Goal: Answer question/provide support: Share knowledge or assist other users

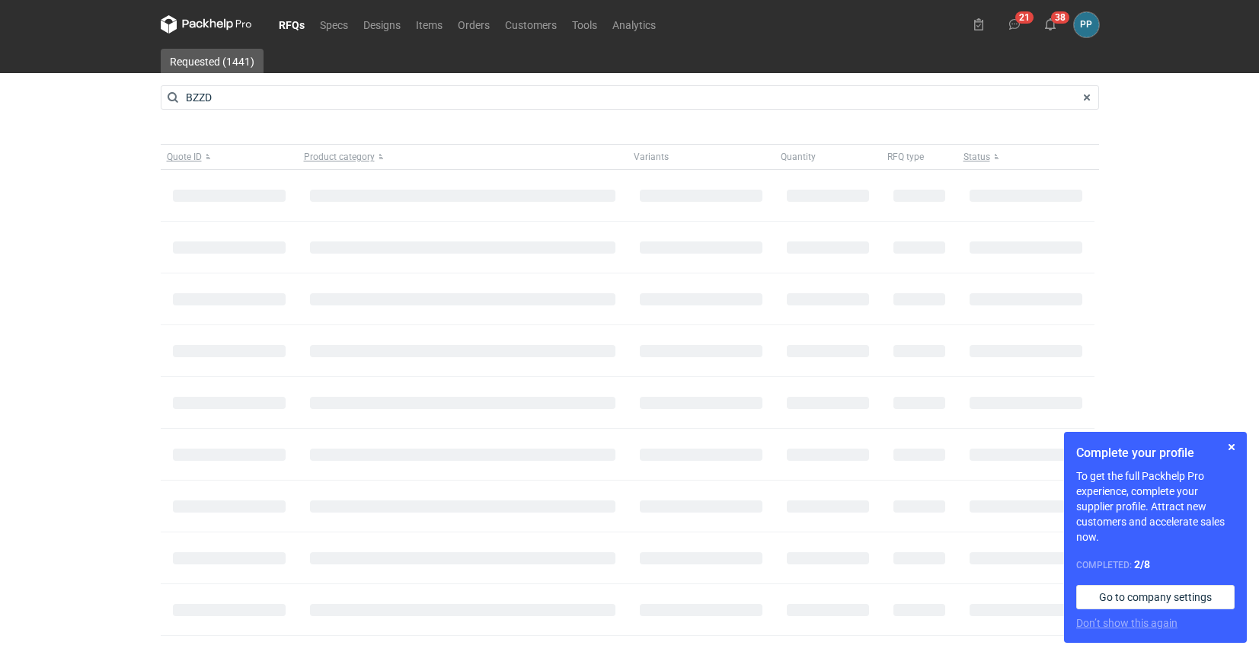
type input "BZZD"
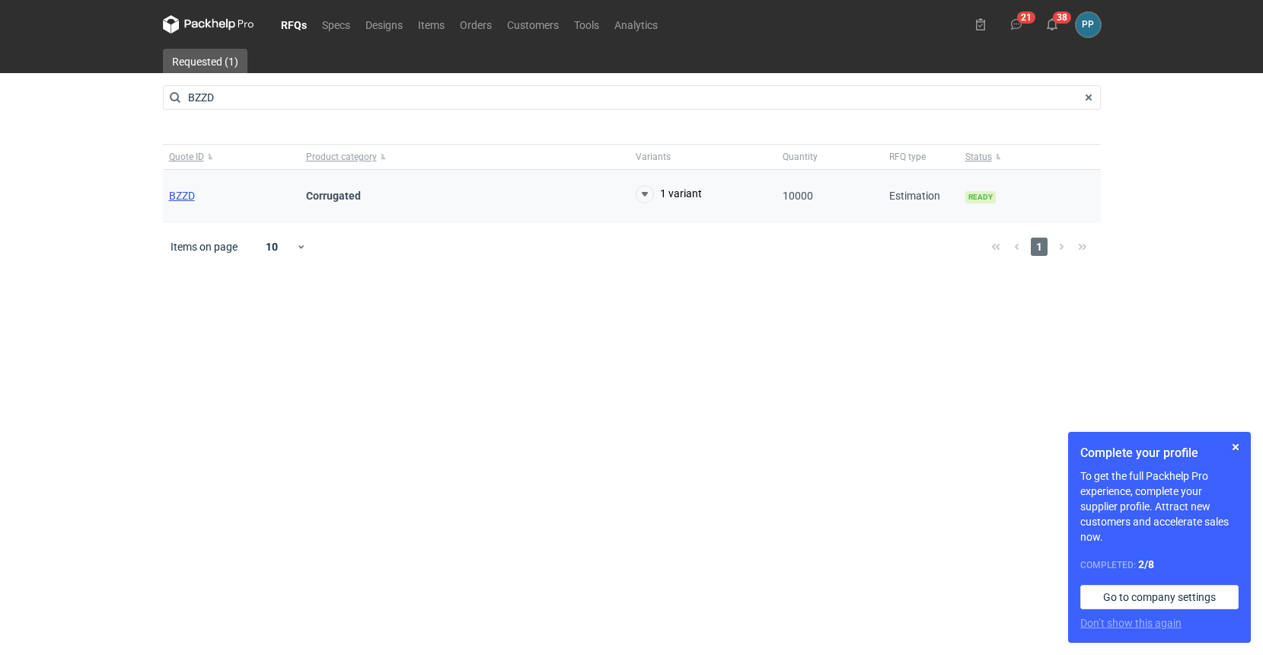
click at [182, 196] on span "BZZD" at bounding box center [182, 196] width 26 height 12
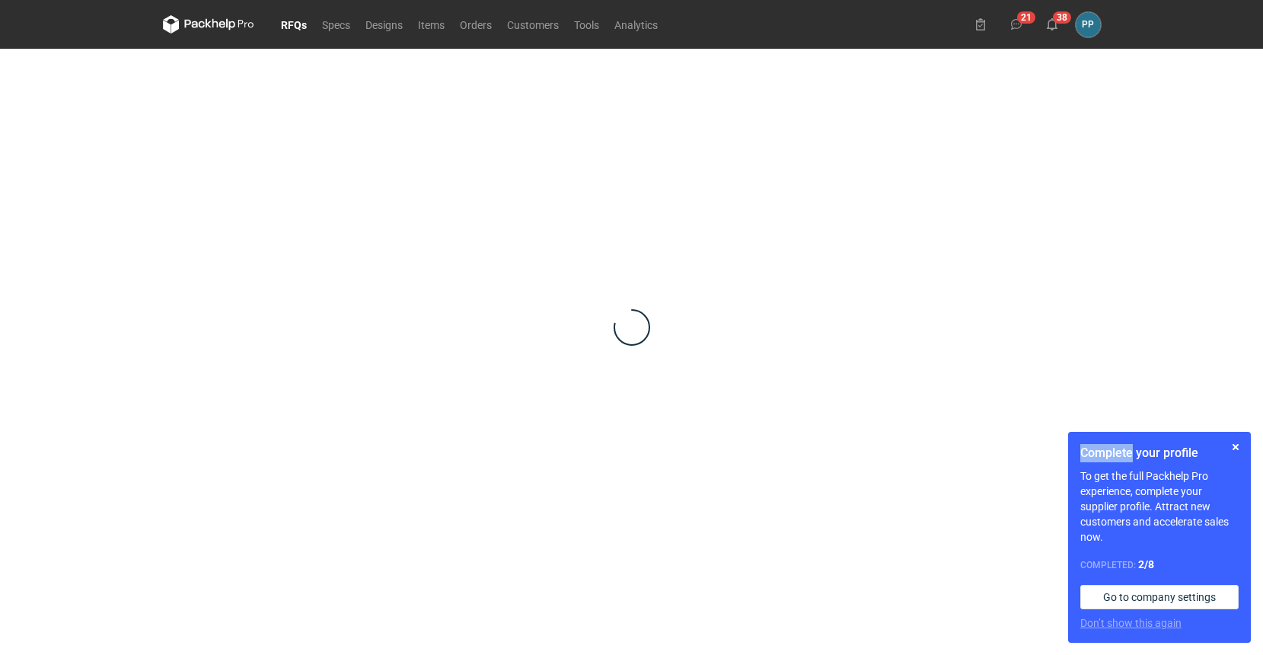
click at [182, 196] on div at bounding box center [632, 327] width 938 height 557
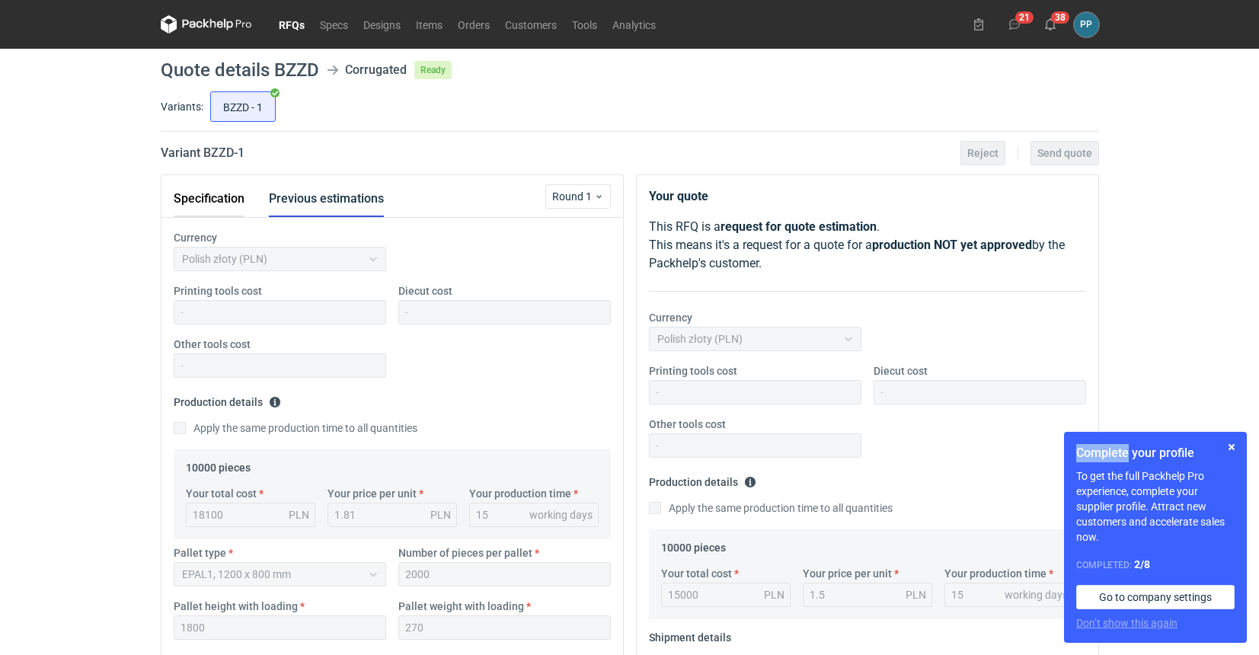
click at [192, 201] on button "Specification" at bounding box center [209, 198] width 71 height 37
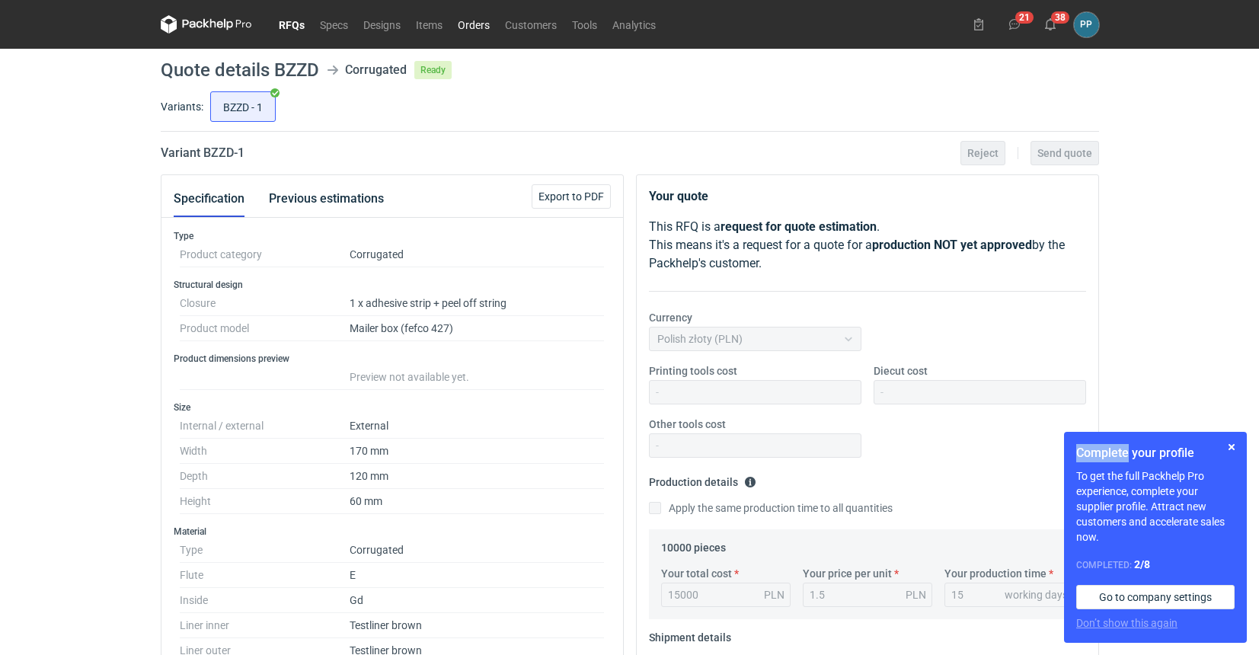
click at [470, 27] on link "Orders" at bounding box center [473, 24] width 47 height 18
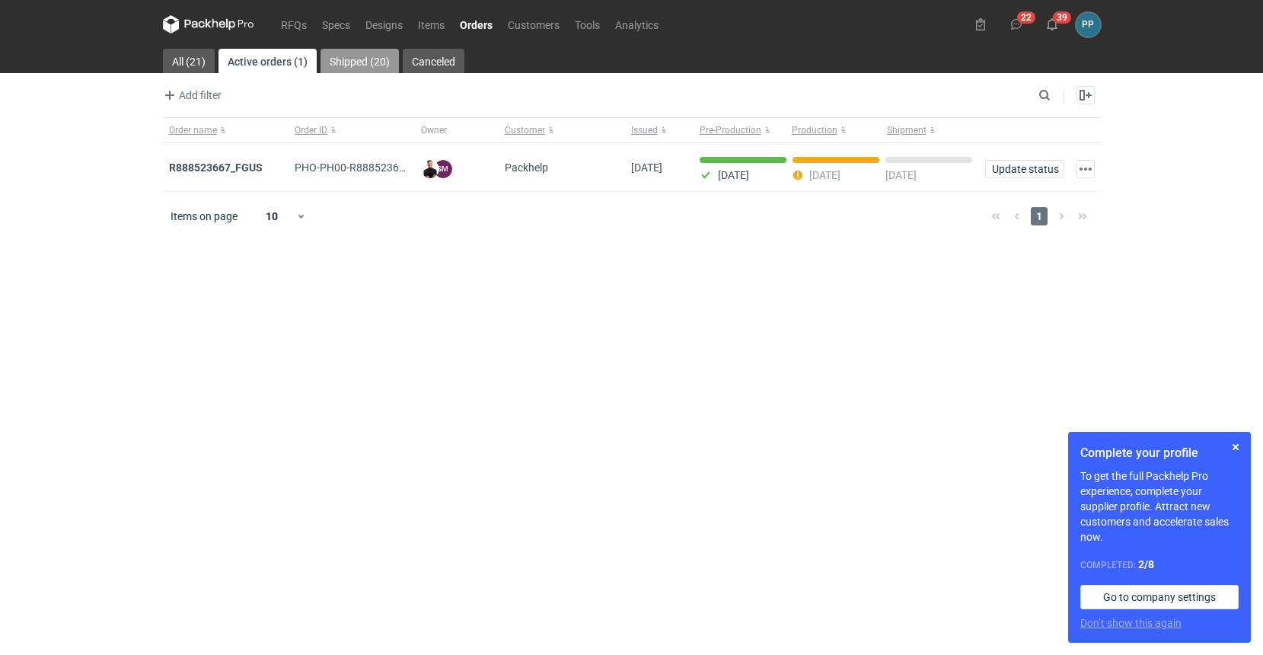
click at [342, 60] on link "Shipped (20)" at bounding box center [360, 61] width 78 height 24
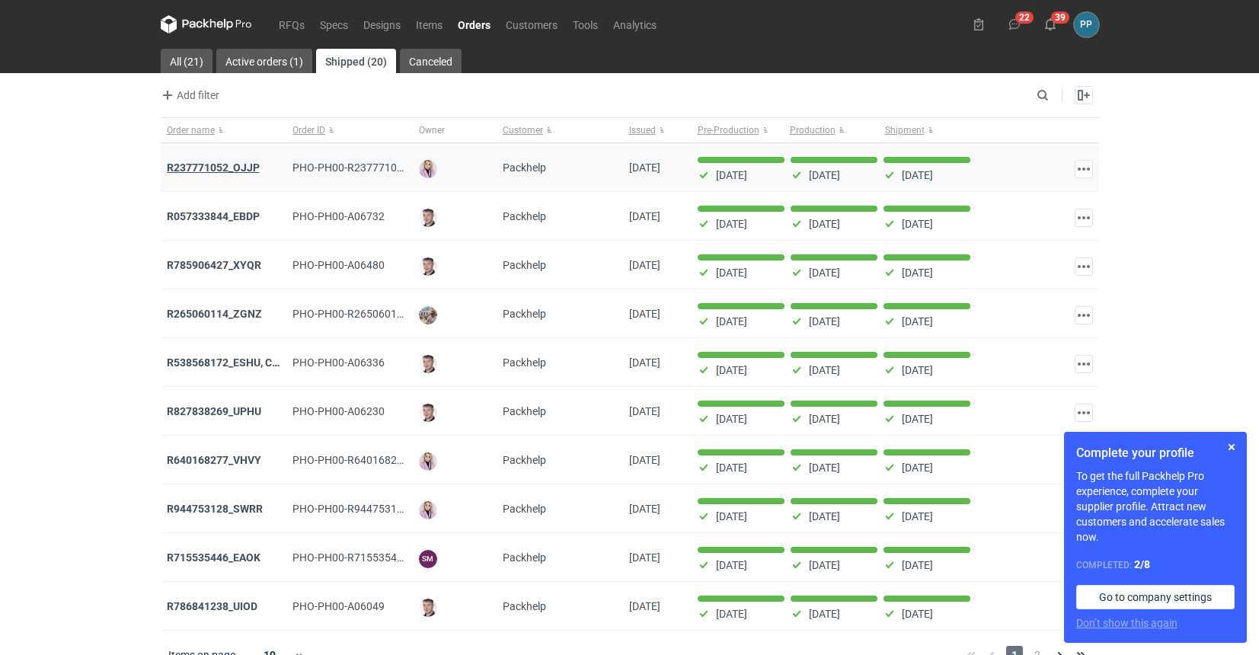
click at [212, 165] on strong "R237771052_OJJP" at bounding box center [213, 167] width 93 height 12
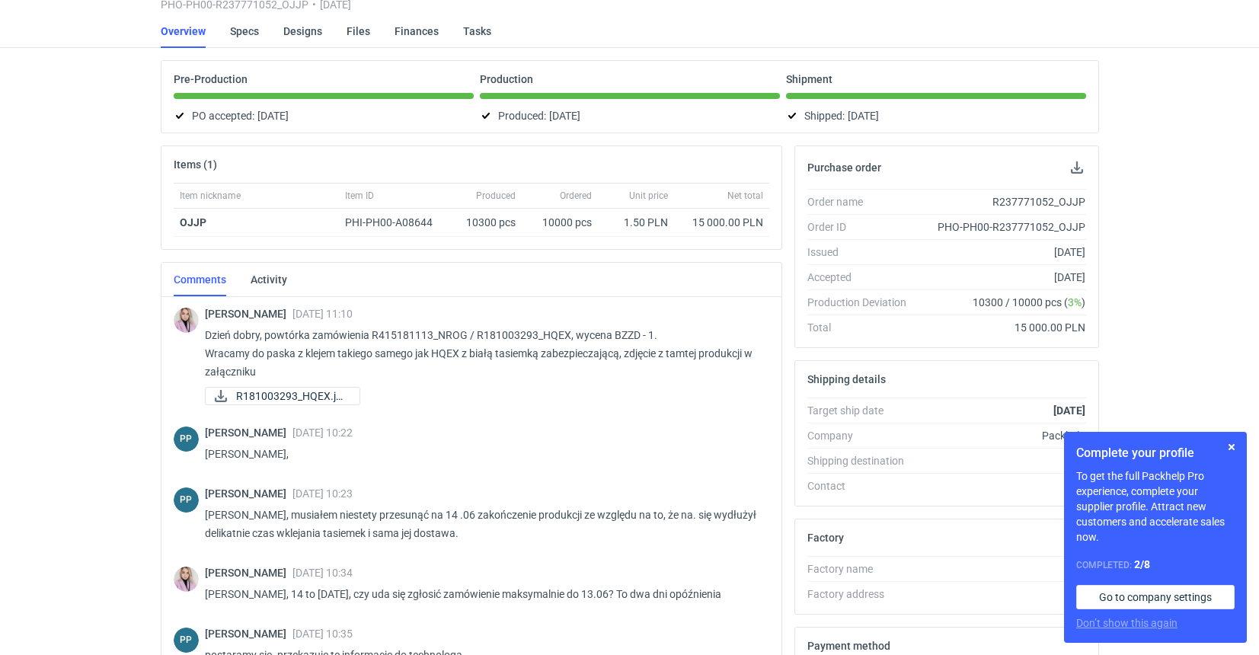
scroll to position [5, 0]
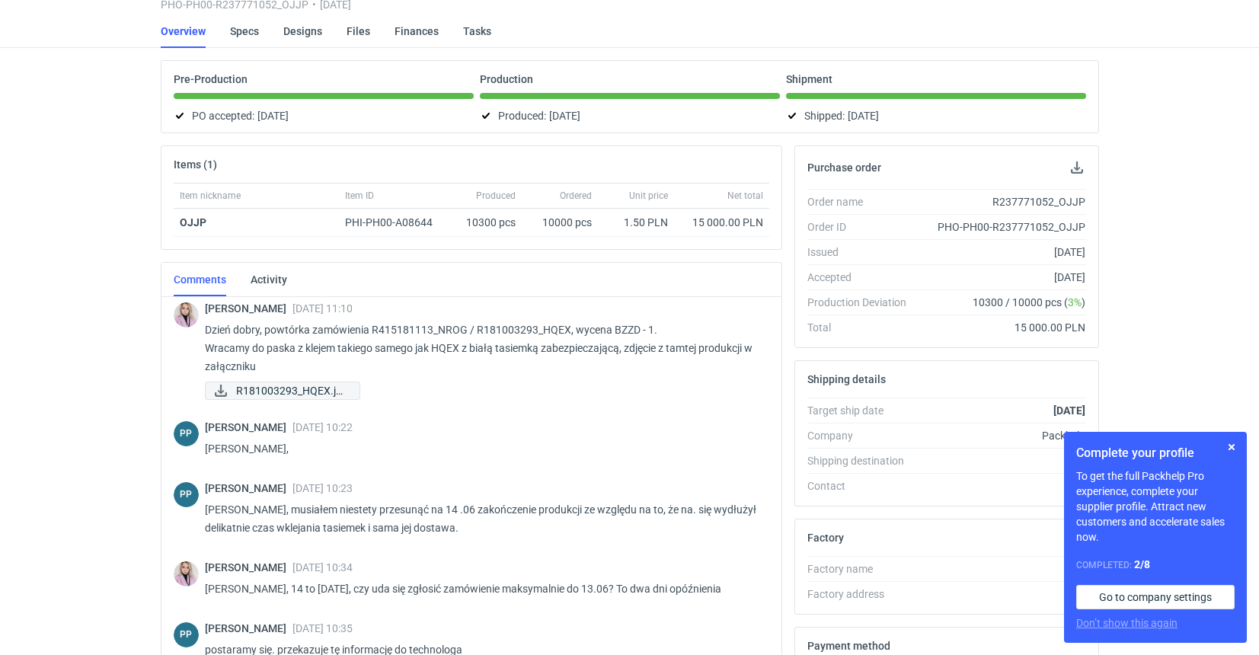
click at [282, 387] on span "R181003293_HQEX.jpeg" at bounding box center [291, 390] width 111 height 17
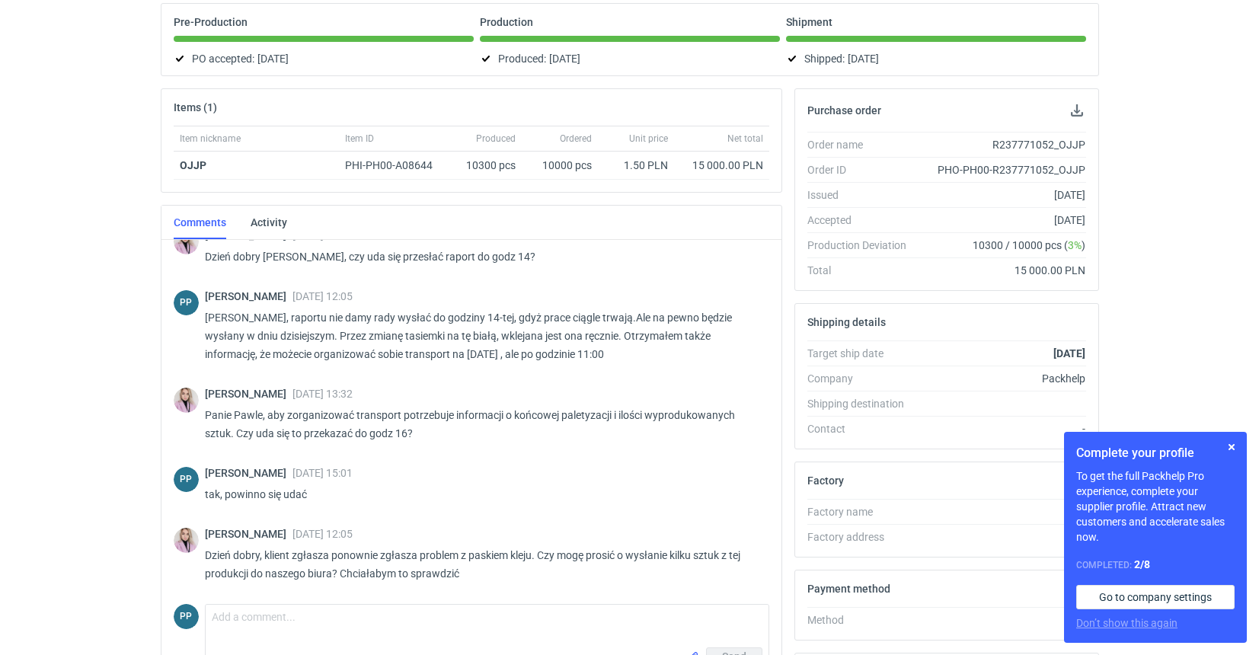
scroll to position [524, 0]
click at [244, 619] on textarea "Comment message" at bounding box center [487, 626] width 563 height 43
type textarea "\"
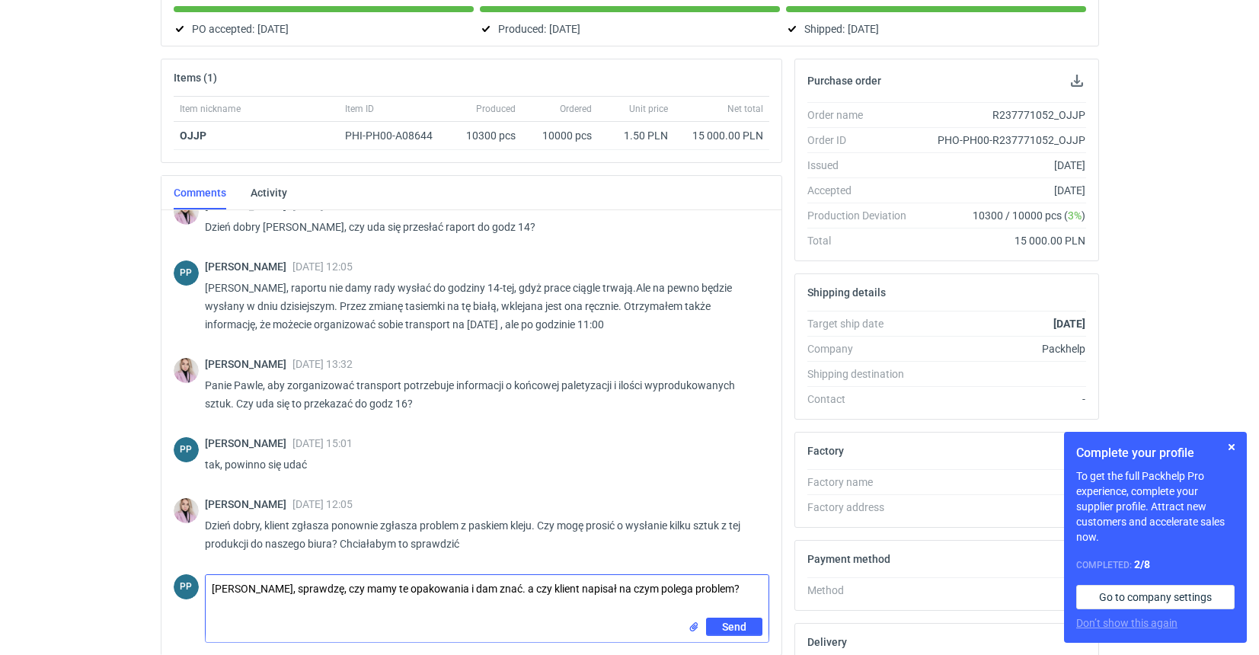
scroll to position [175, 0]
type textarea "Pani Klaudio, sprawdzę, czy mamy te opakowania i dam znać. a czy klient napisał…"
click at [733, 621] on span "Send" at bounding box center [734, 625] width 24 height 11
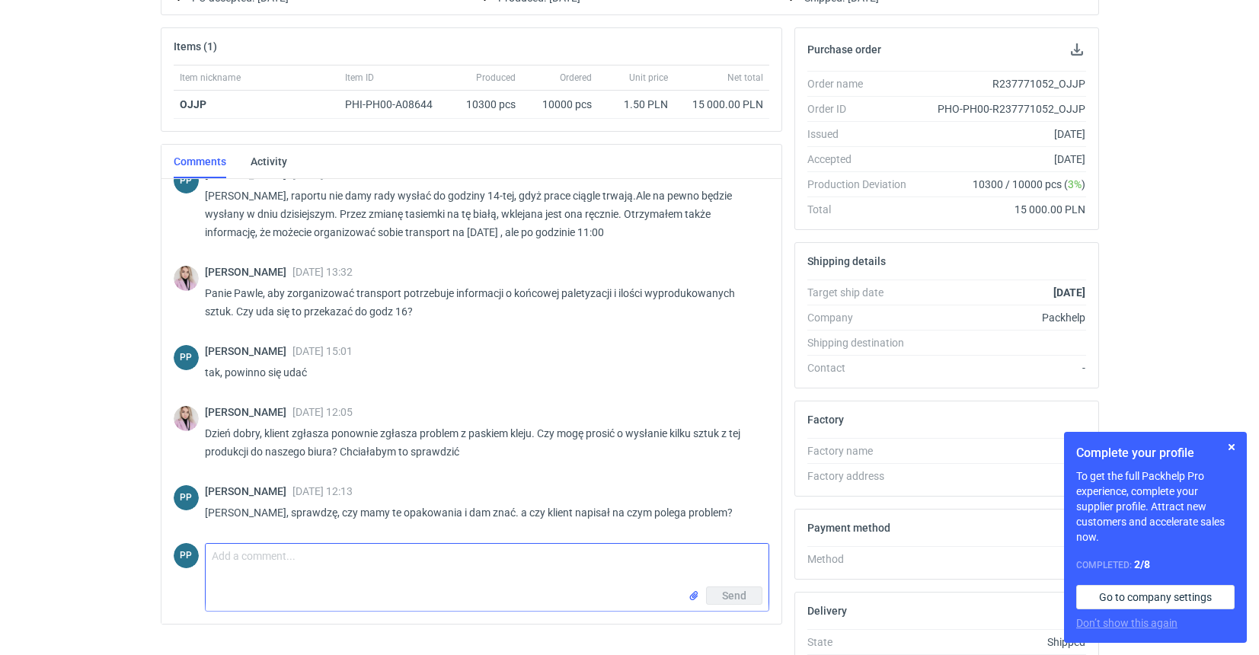
scroll to position [204, 1]
click at [1234, 449] on button "button" at bounding box center [1231, 447] width 18 height 18
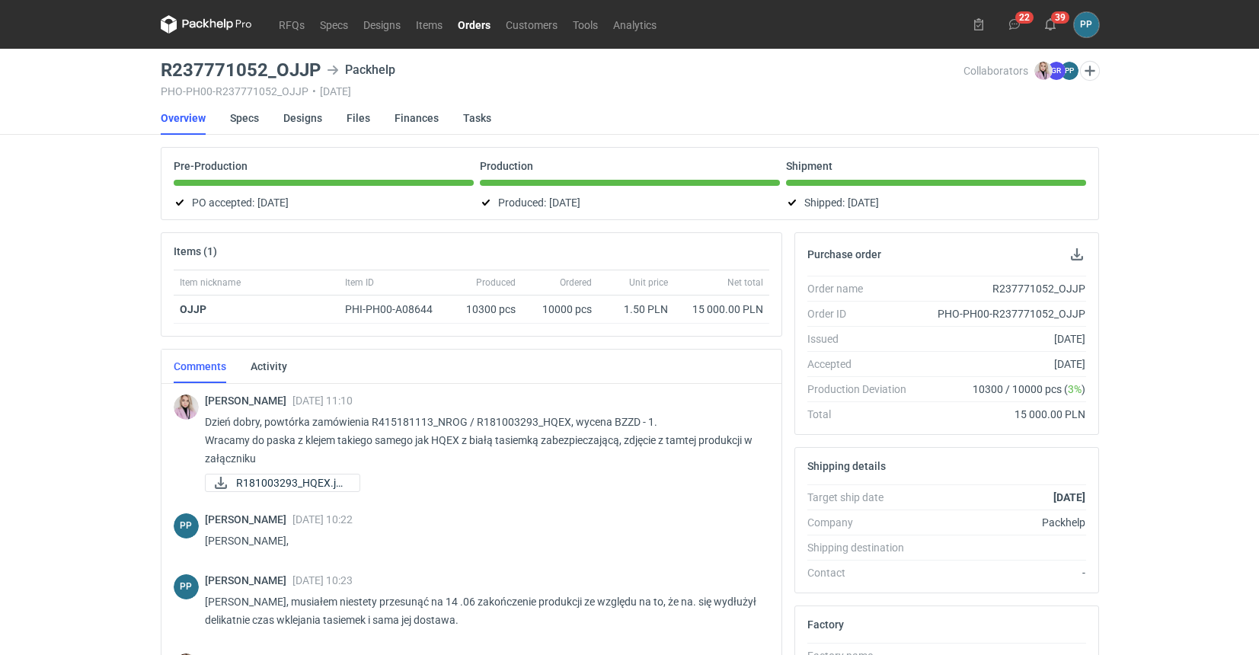
scroll to position [0, 1]
click at [284, 22] on link "RFQs" at bounding box center [291, 24] width 41 height 18
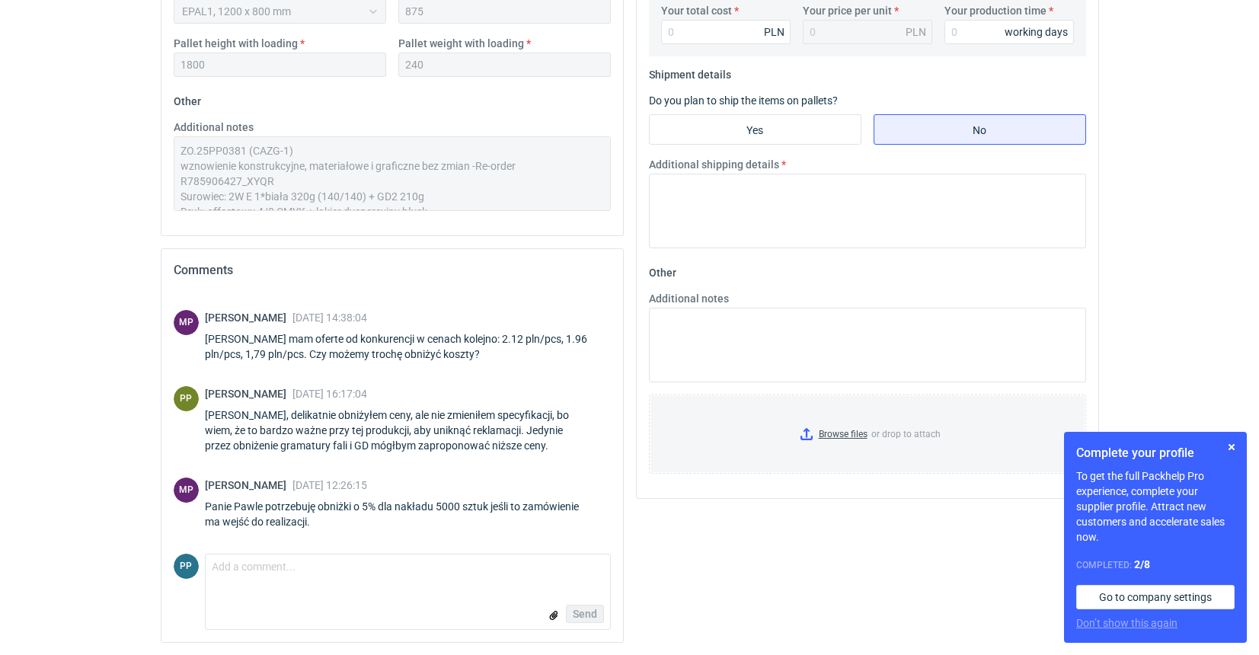
scroll to position [755, 0]
